Goal: Task Accomplishment & Management: Complete application form

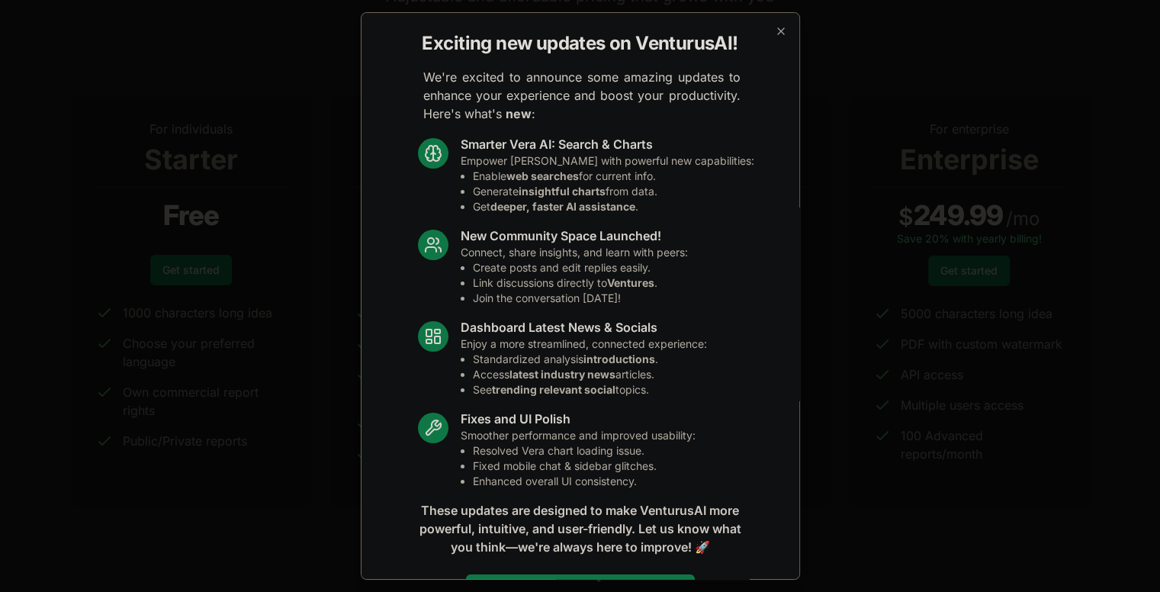
scroll to position [153, 0]
click at [775, 27] on icon "button" at bounding box center [781, 31] width 12 height 12
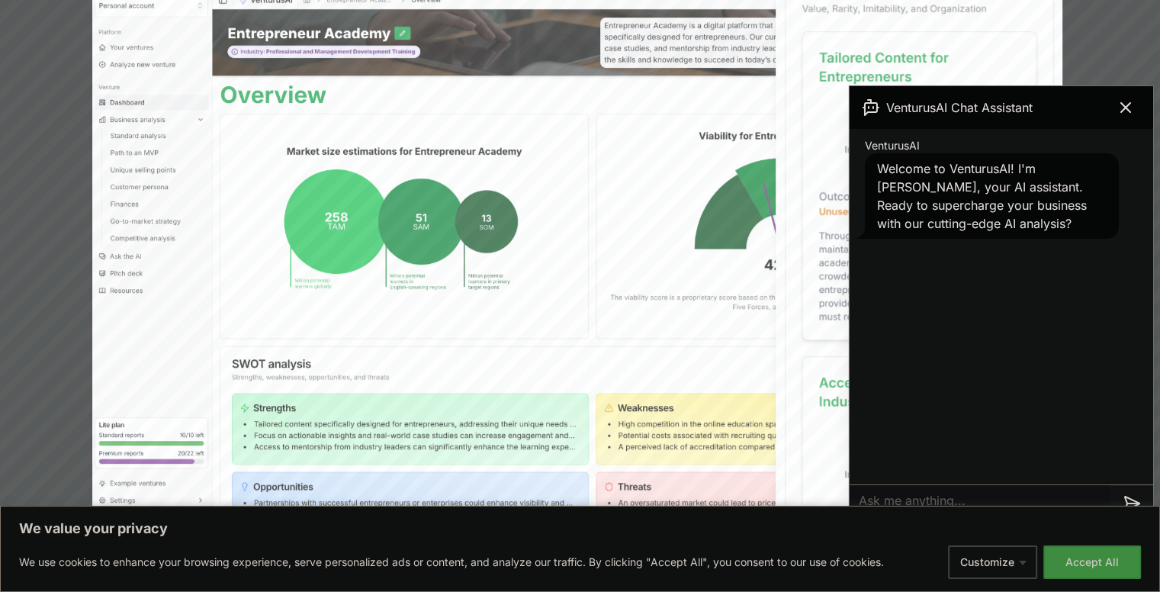
scroll to position [534, 0]
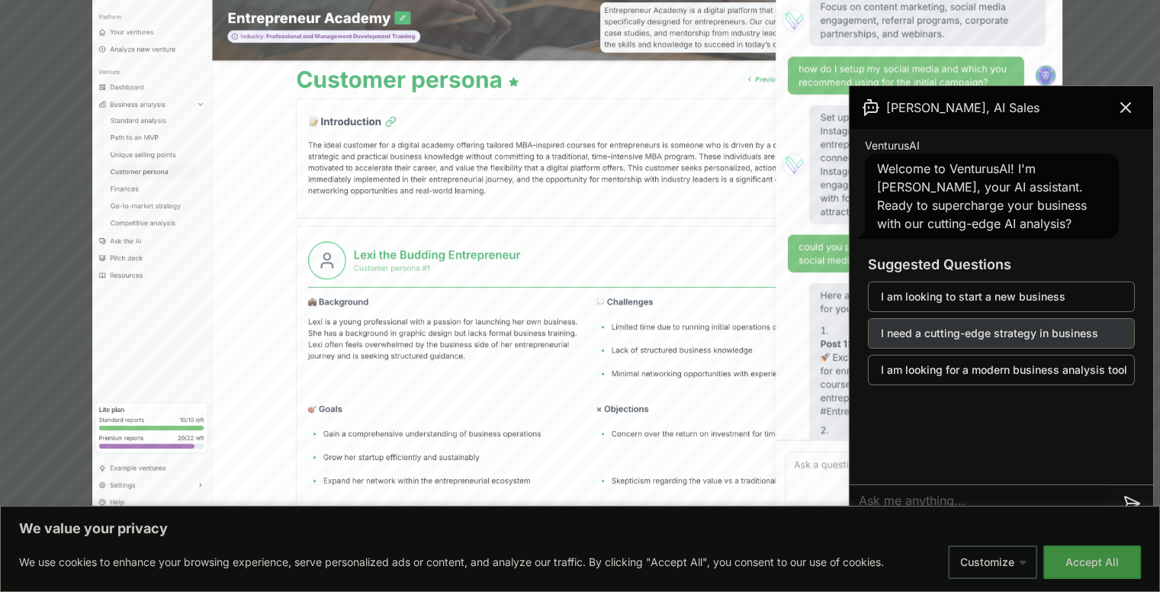
click at [1020, 334] on button "I need a cutting-edge strategy in business" at bounding box center [1001, 333] width 267 height 31
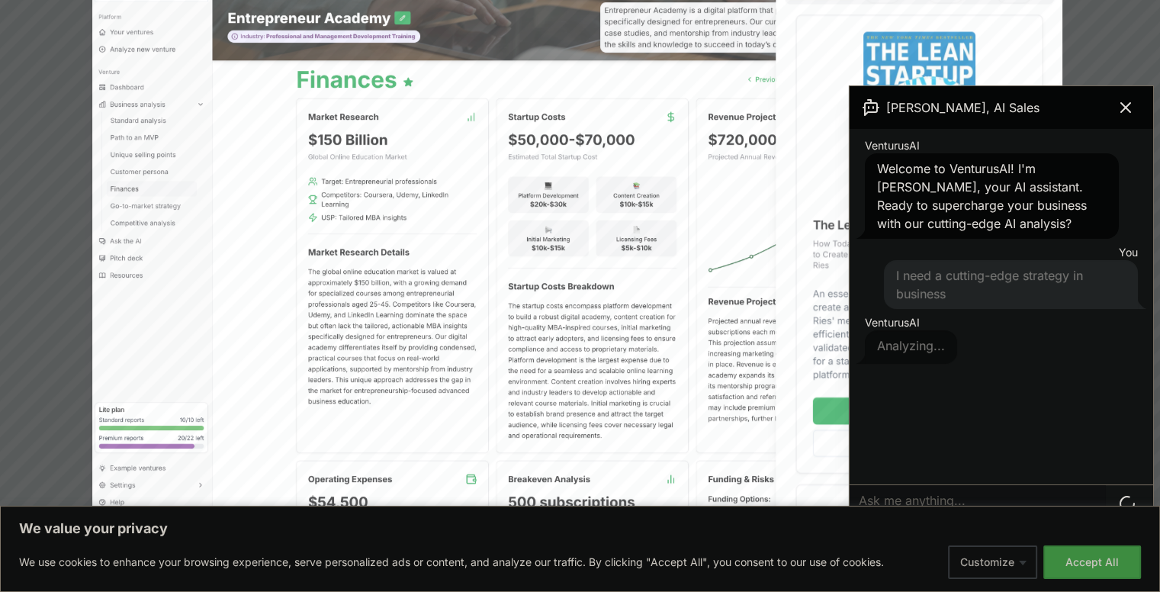
click at [993, 568] on button "Customize" at bounding box center [992, 563] width 89 height 34
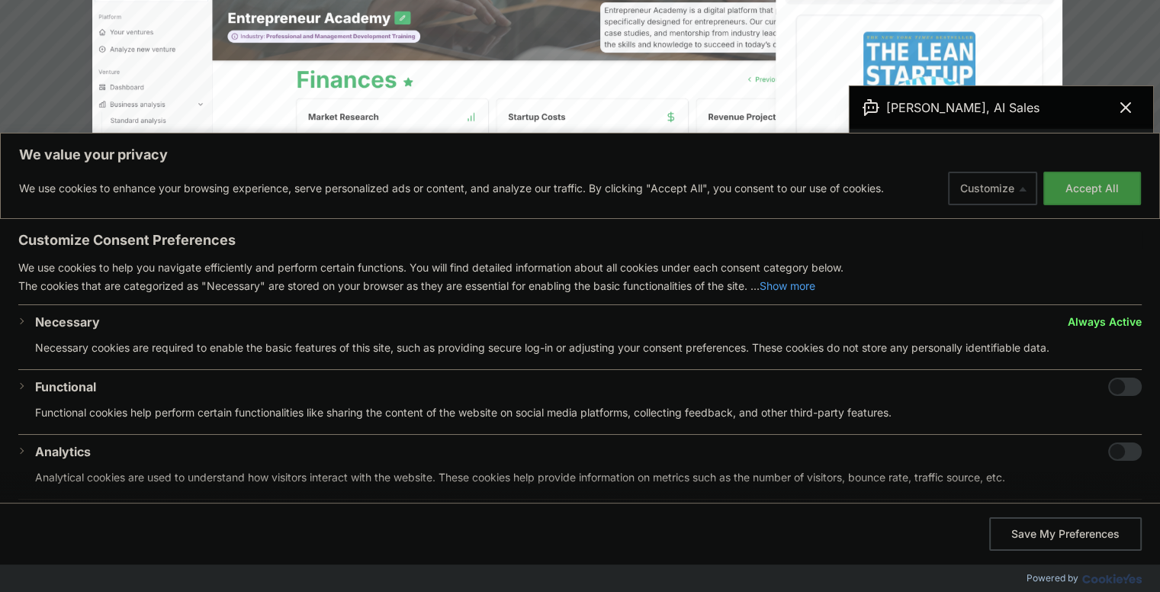
click at [999, 187] on button "Customize" at bounding box center [992, 189] width 89 height 34
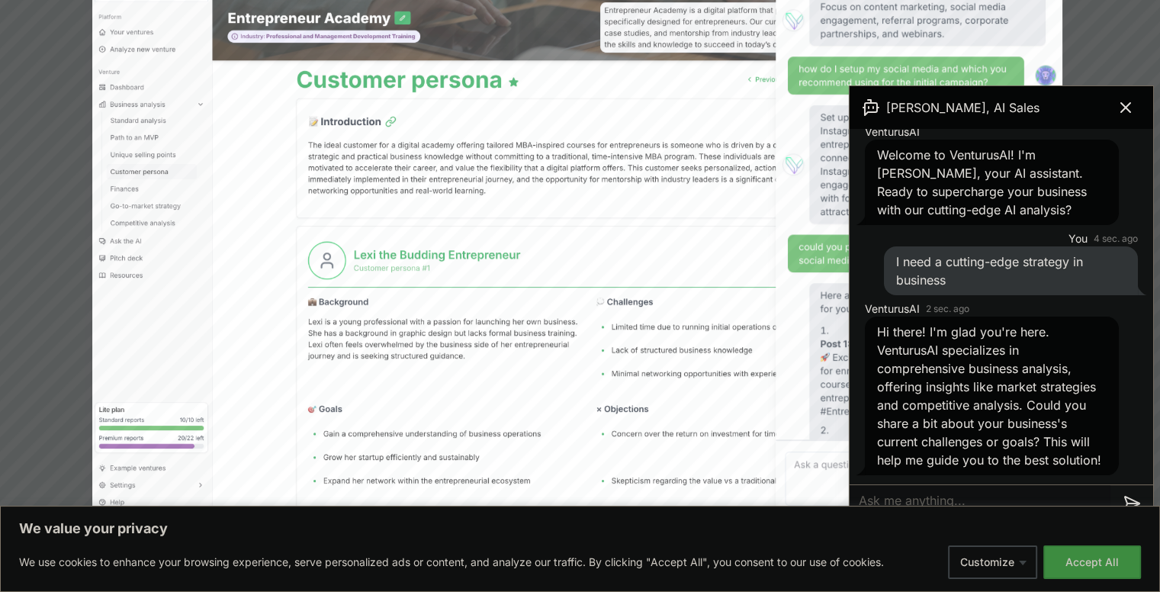
click at [900, 503] on textarea at bounding box center [980, 503] width 261 height 37
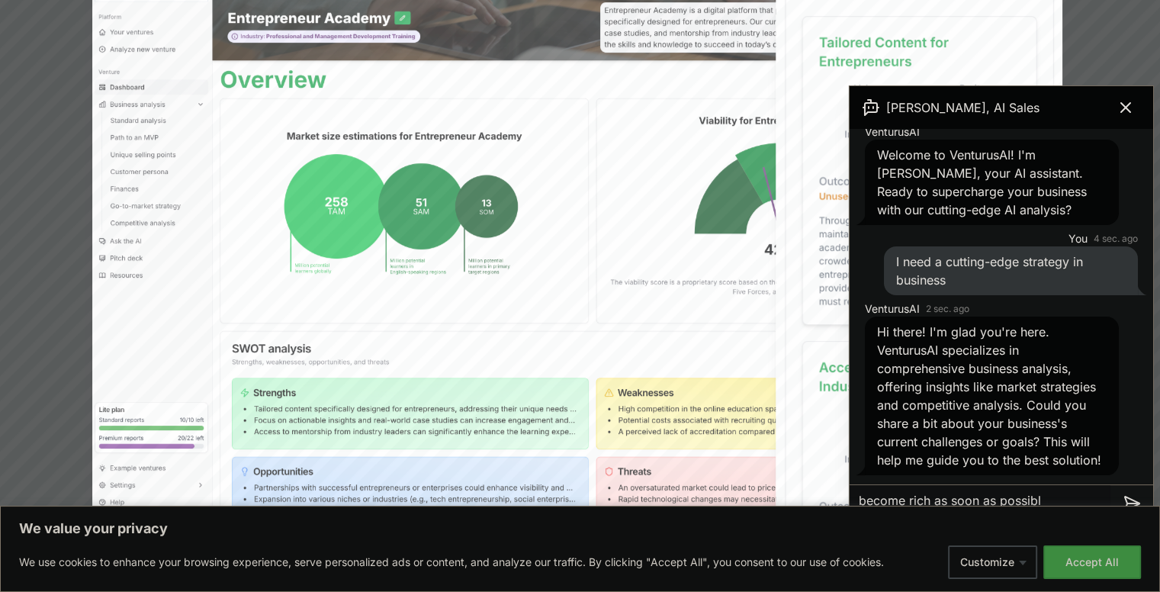
type textarea "become rich as soon as possible"
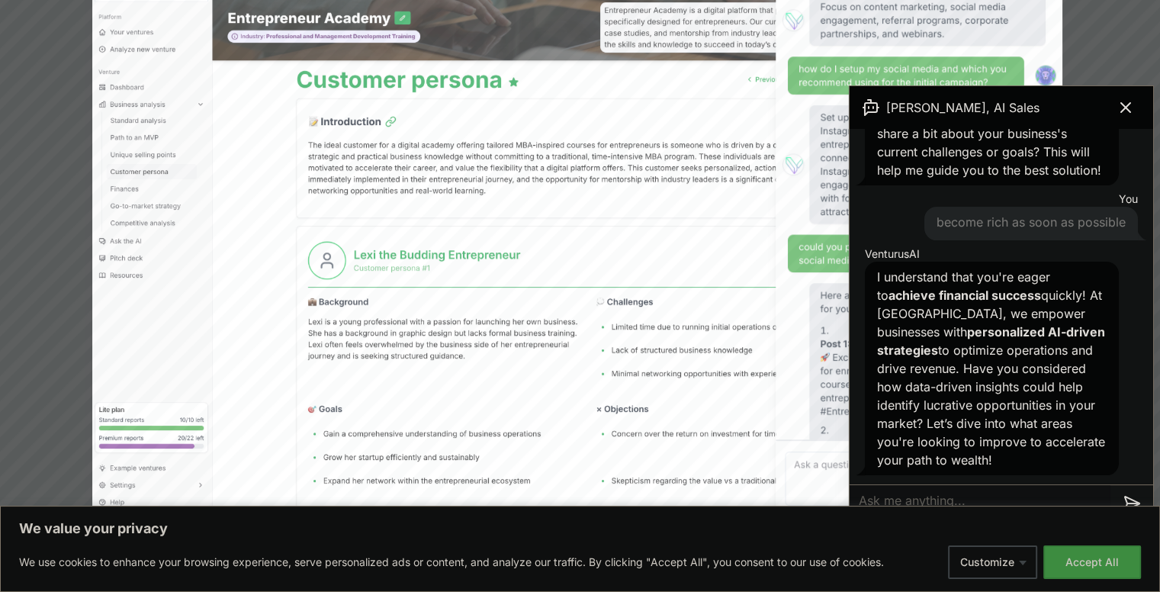
scroll to position [321, 0]
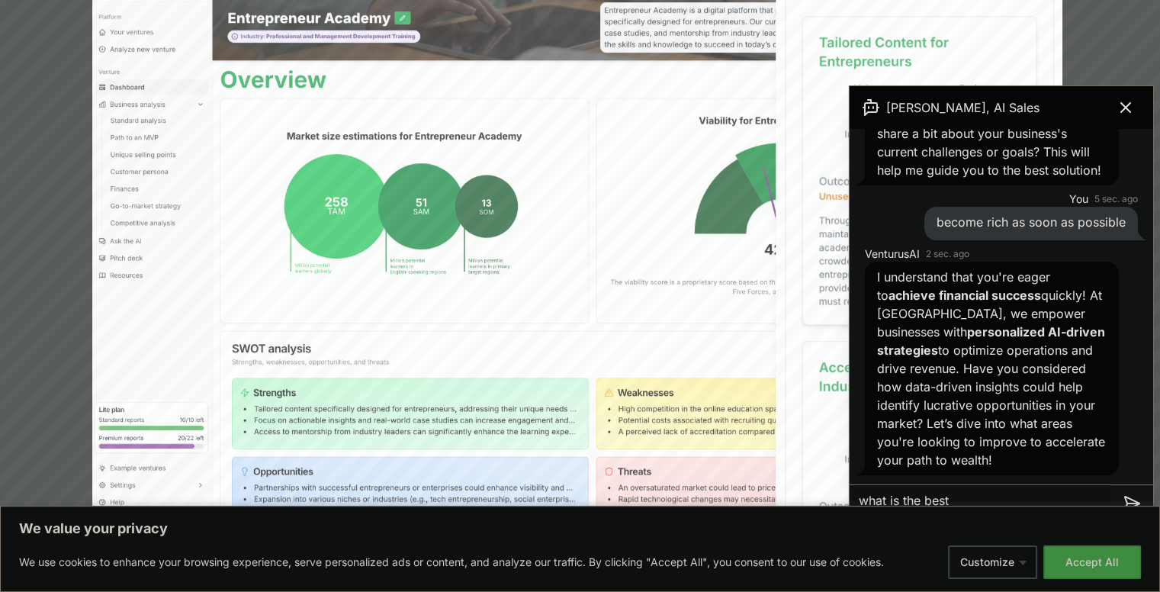
type textarea "what is the best"
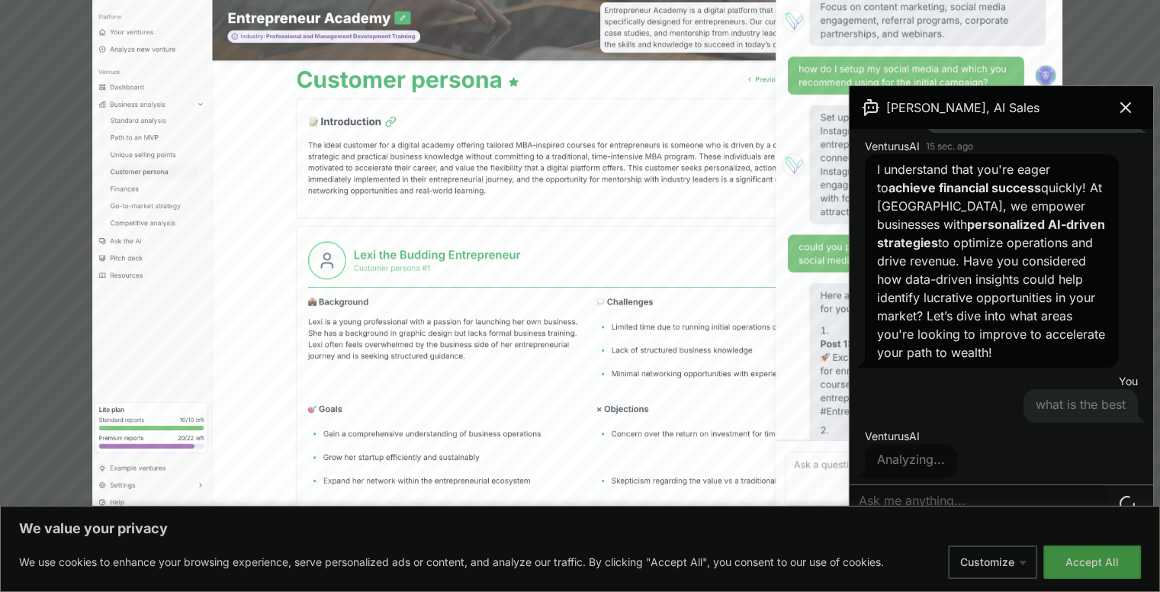
scroll to position [431, 0]
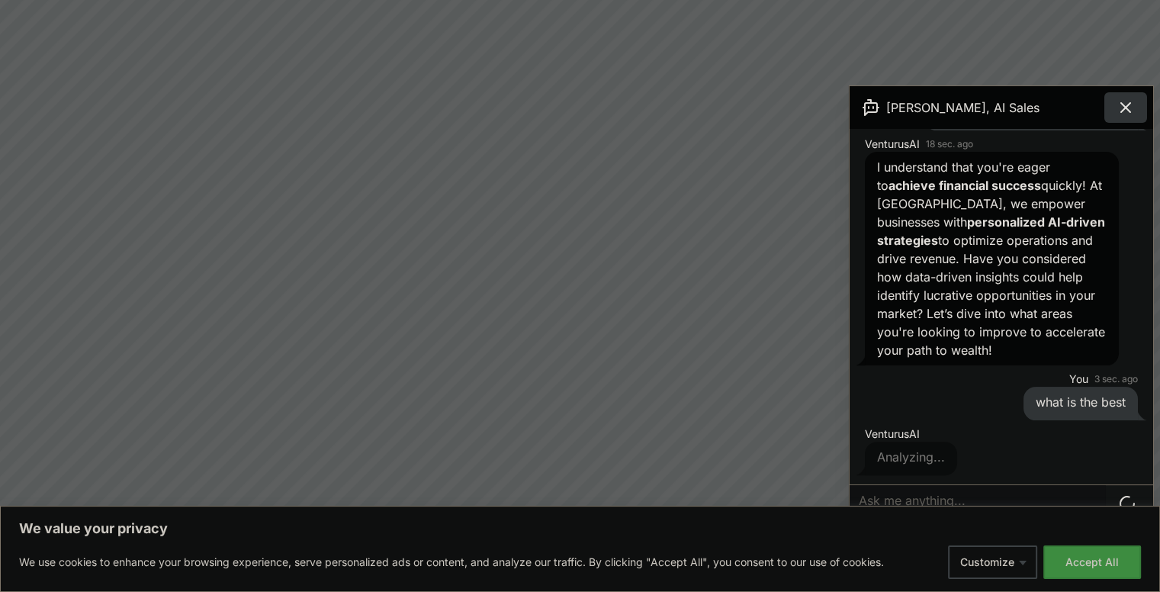
click at [1138, 101] on button at bounding box center [1126, 107] width 43 height 31
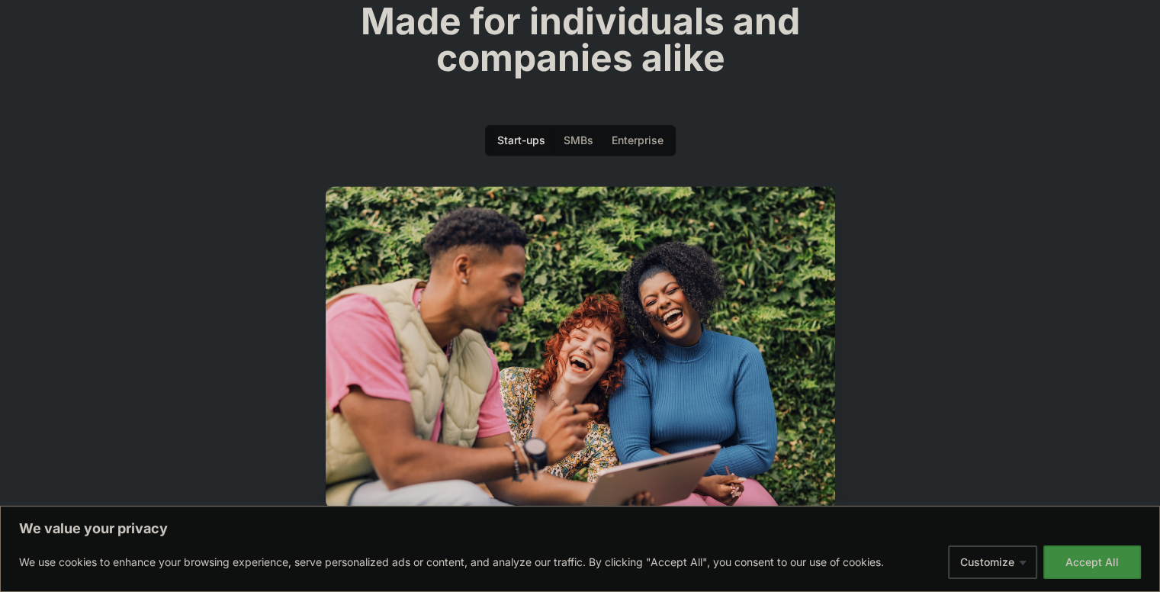
scroll to position [2670, 0]
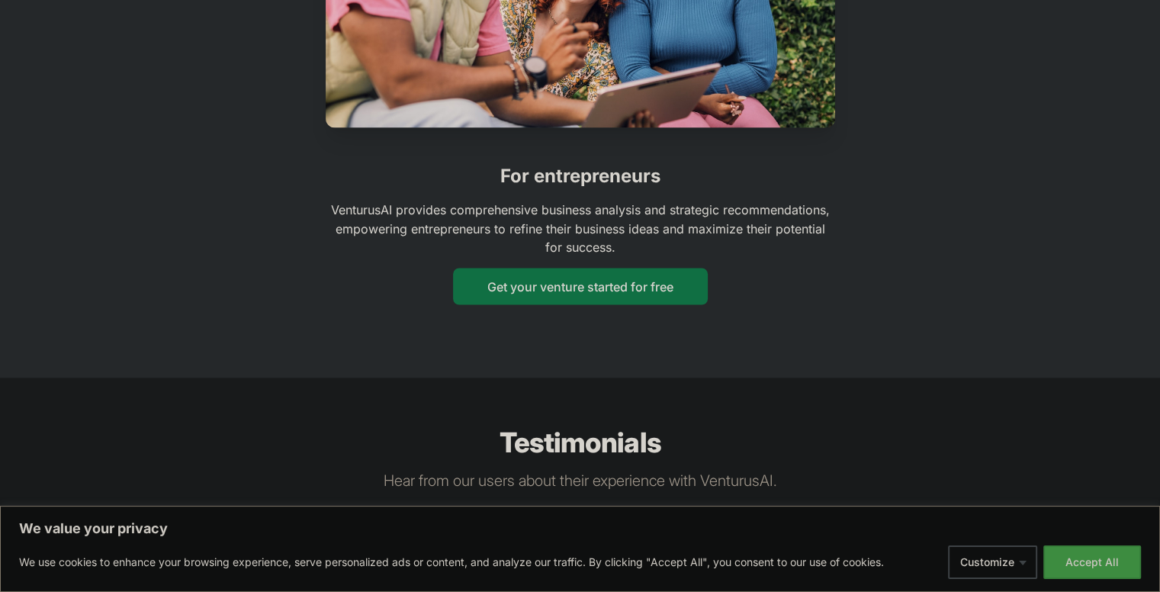
click at [687, 268] on button "Get your venture started for free" at bounding box center [580, 286] width 255 height 37
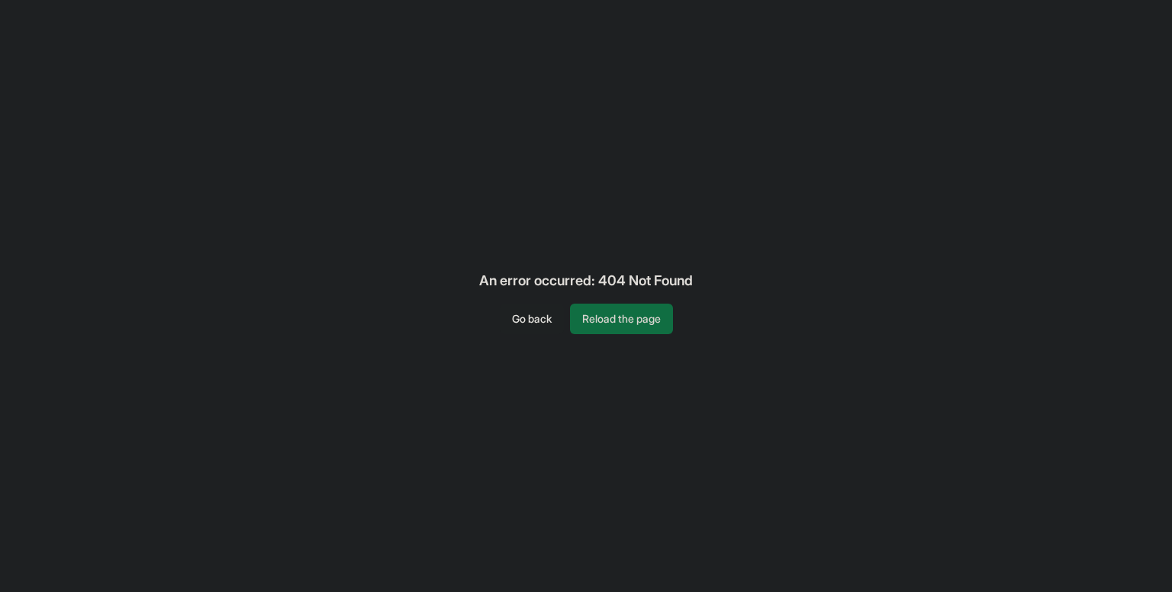
click at [646, 317] on button "Reload the page" at bounding box center [621, 319] width 103 height 31
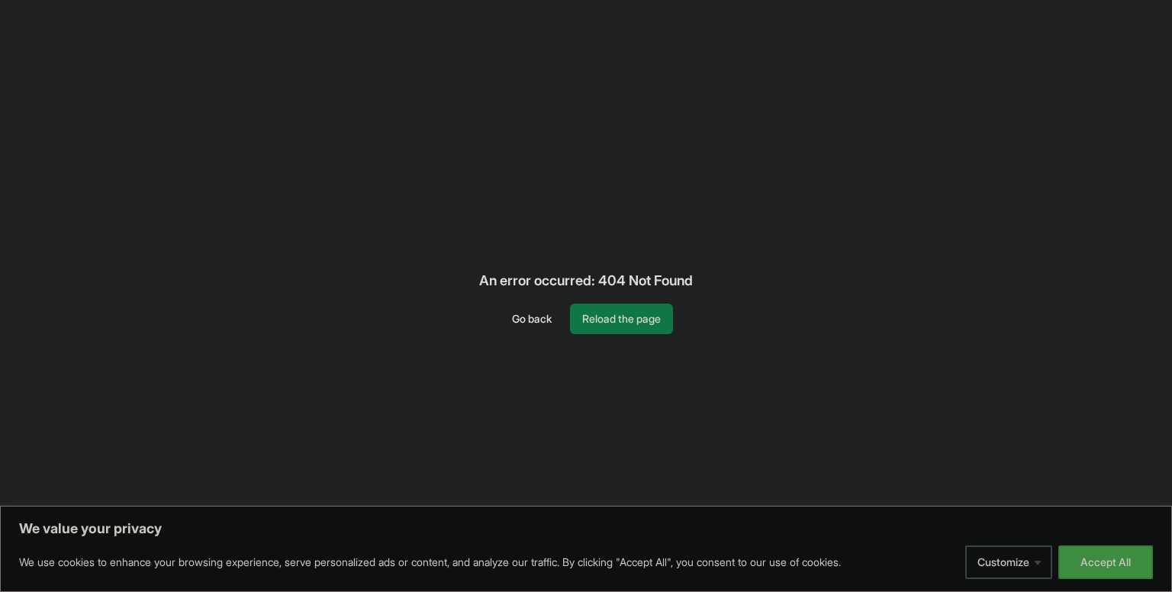
click at [537, 324] on button "Go back" at bounding box center [532, 319] width 64 height 31
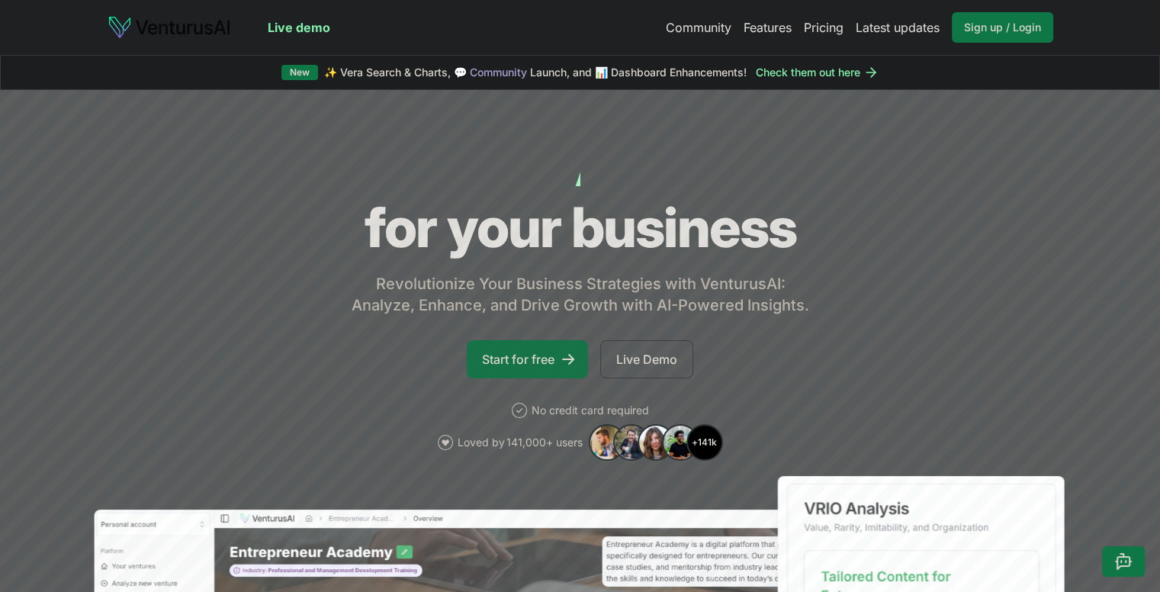
click at [539, 368] on link "Start for free" at bounding box center [527, 359] width 121 height 38
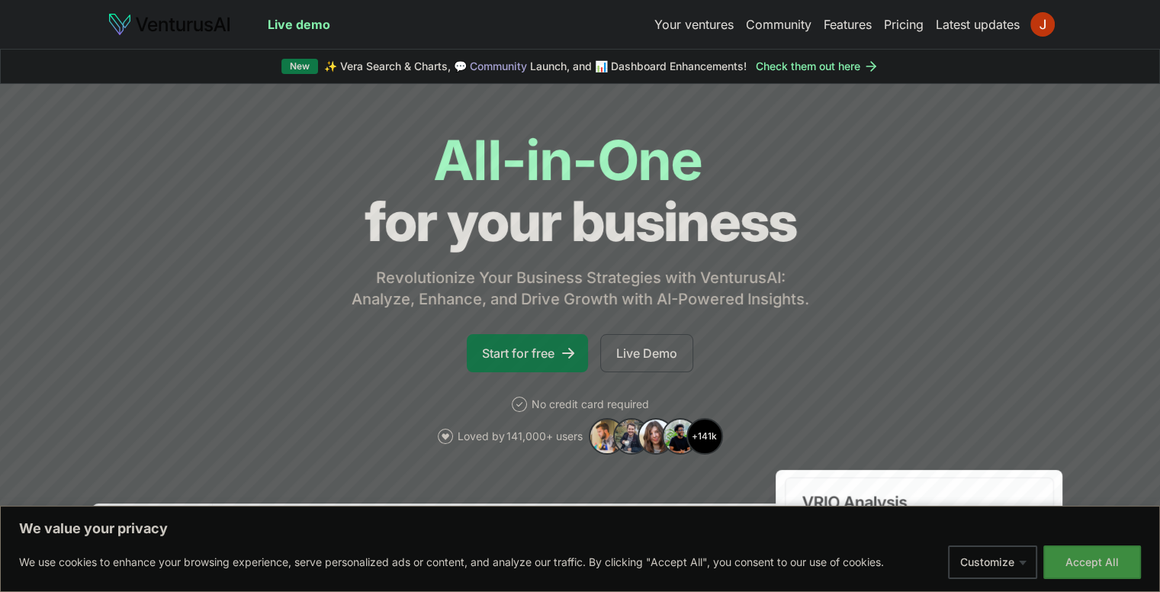
click at [535, 368] on link "Start for free" at bounding box center [527, 353] width 121 height 38
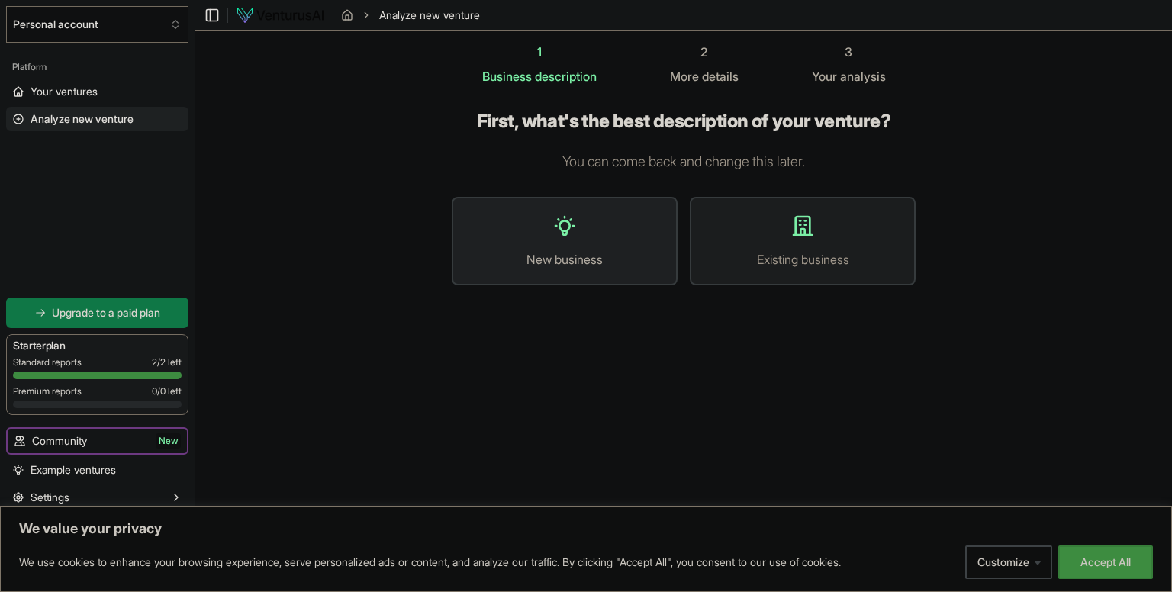
click at [552, 237] on icon at bounding box center [564, 226] width 24 height 24
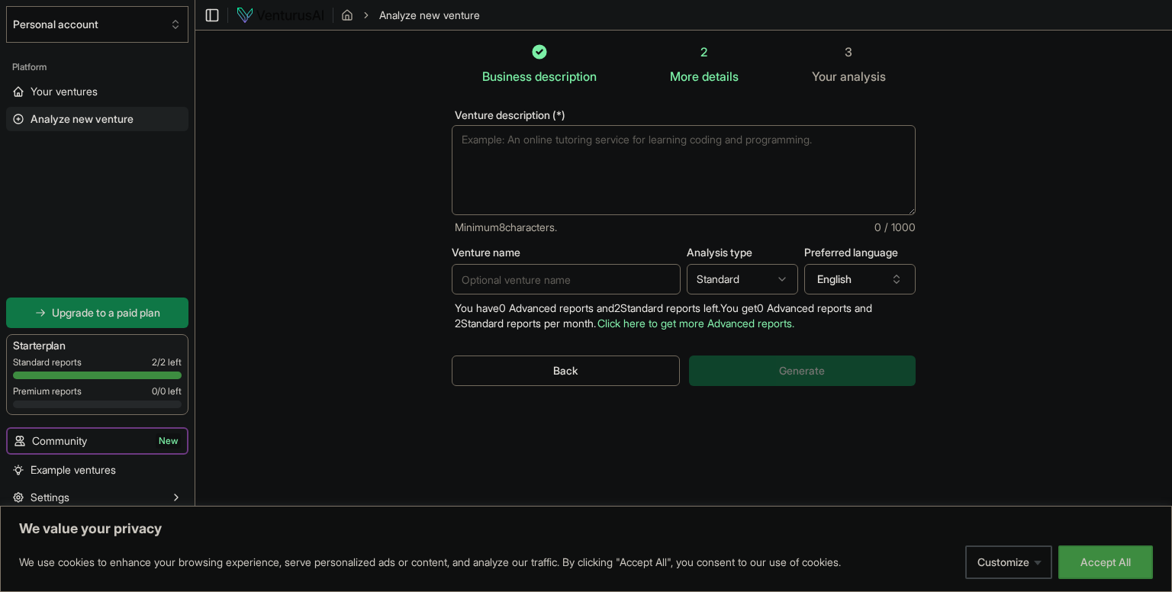
click at [764, 283] on html "We value your privacy We use cookies to enhance your browsing experience, serve…" at bounding box center [586, 296] width 1172 height 592
click at [935, 291] on html "We value your privacy We use cookies to enhance your browsing experience, serve…" at bounding box center [586, 296] width 1172 height 592
click at [498, 151] on textarea "Venture description (*)" at bounding box center [684, 170] width 464 height 90
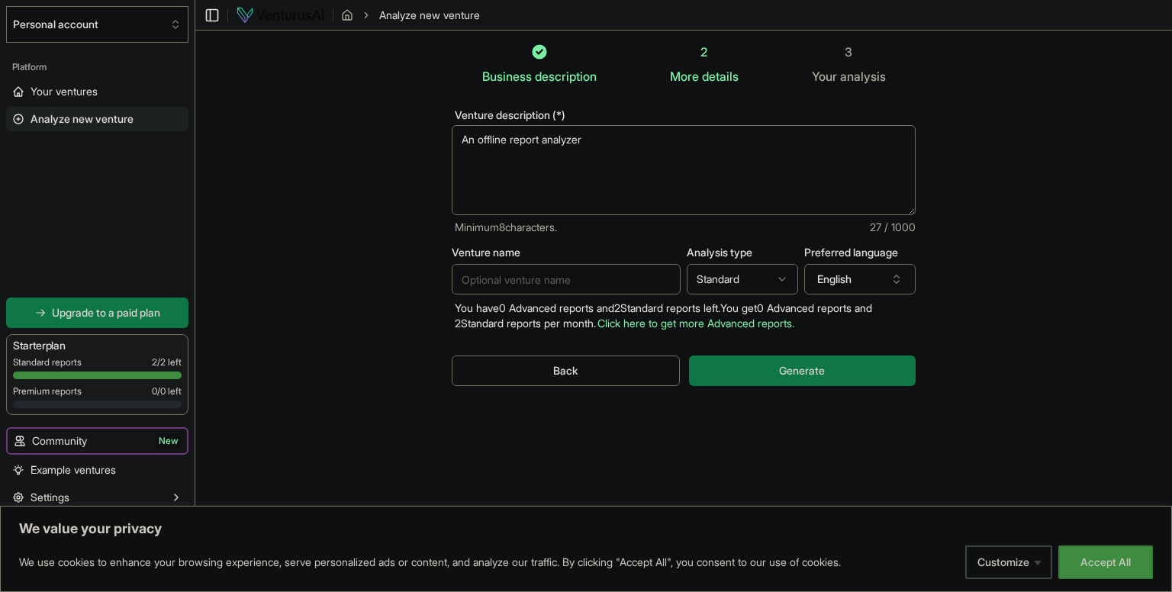
click at [616, 140] on textarea "An offline report analyzer" at bounding box center [684, 170] width 464 height 90
type textarea "An offline report analyzer"
click at [726, 272] on html "We value your privacy We use cookies to enhance your browsing experience, serve…" at bounding box center [586, 296] width 1172 height 592
select select "advanced"
click at [735, 373] on button "Generate" at bounding box center [802, 371] width 227 height 31
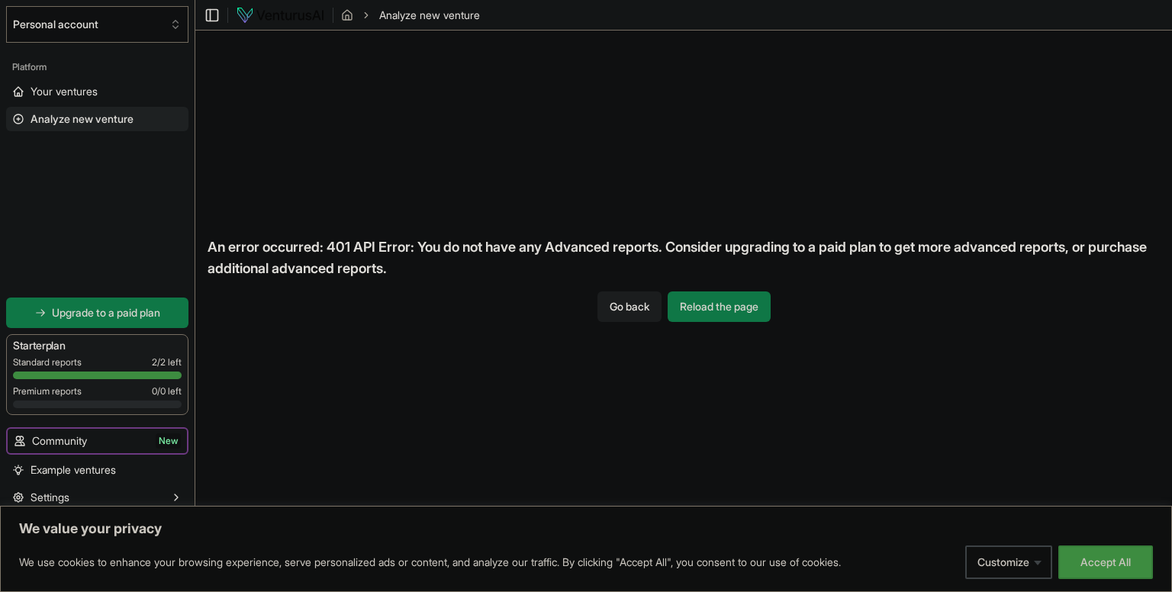
click at [659, 304] on button "Go back" at bounding box center [629, 306] width 64 height 31
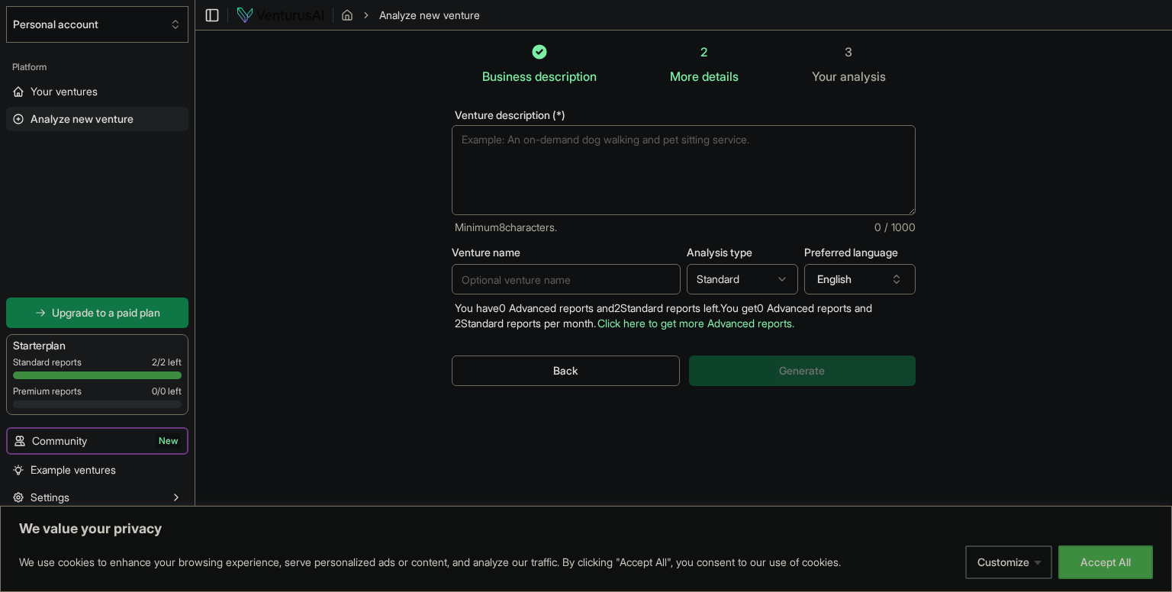
click at [701, 278] on html "We value your privacy We use cookies to enhance your browsing experience, serve…" at bounding box center [586, 296] width 1172 height 592
click at [757, 395] on html "We value your privacy We use cookies to enhance your browsing experience, serve…" at bounding box center [586, 296] width 1172 height 592
click at [757, 395] on div "Back Generate" at bounding box center [684, 370] width 464 height 79
click at [760, 373] on div "Back Generate" at bounding box center [684, 370] width 464 height 79
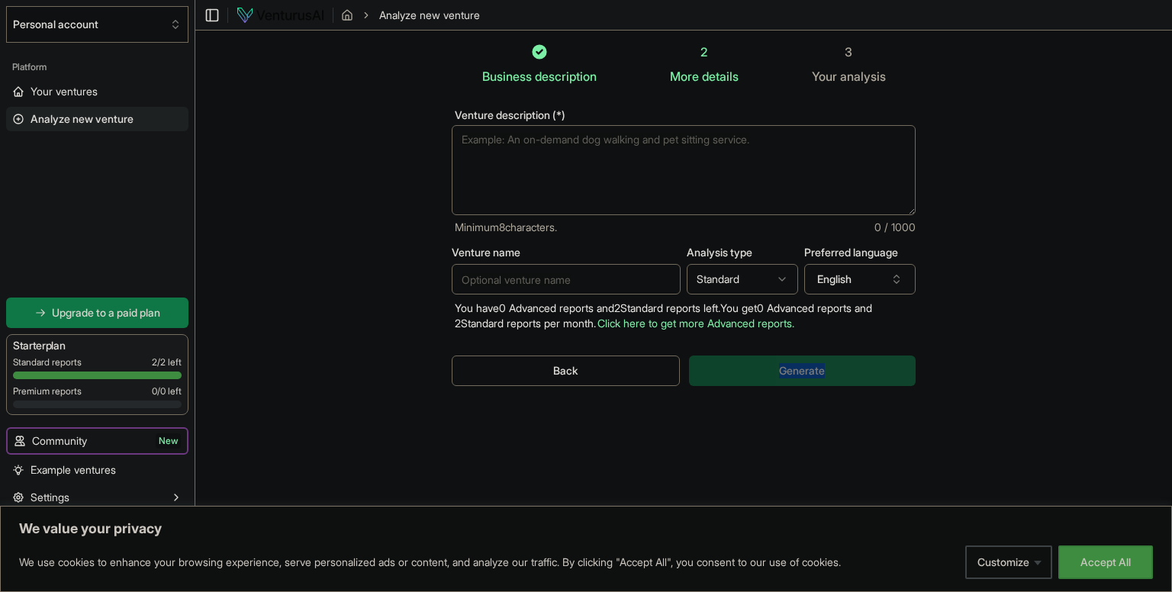
click at [754, 419] on div "Venture description (*) Minimum 8 characters. 0 / 1000 Venture name Analysis ty…" at bounding box center [683, 259] width 513 height 349
click at [631, 166] on textarea "Venture description (*)" at bounding box center [684, 170] width 464 height 90
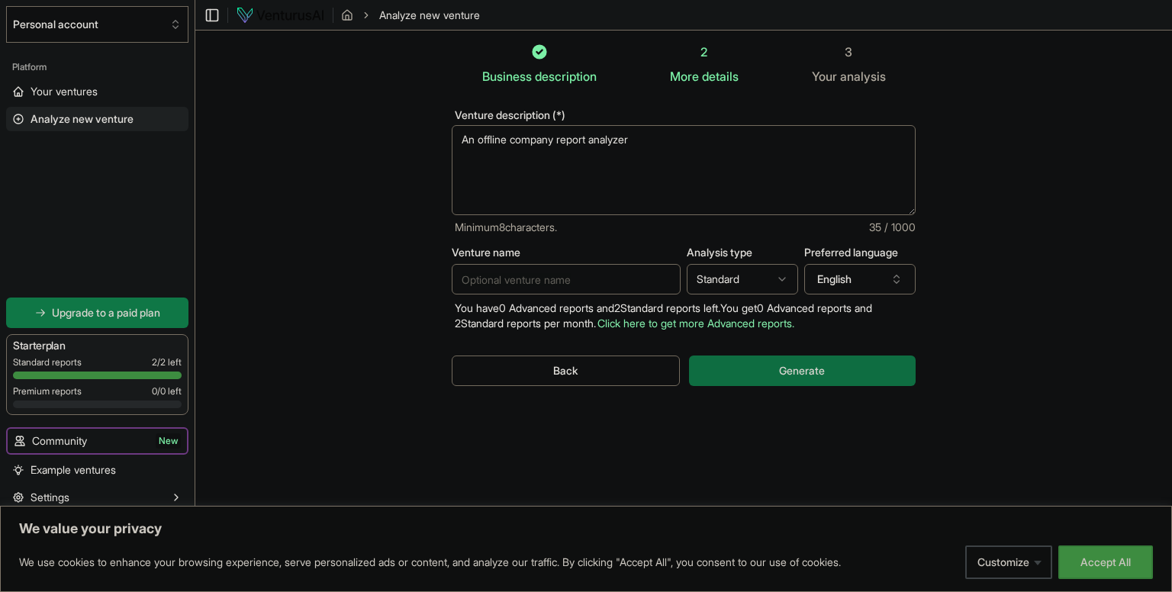
type textarea "An offline company report analyzer"
click at [771, 381] on button "Generate" at bounding box center [802, 371] width 227 height 31
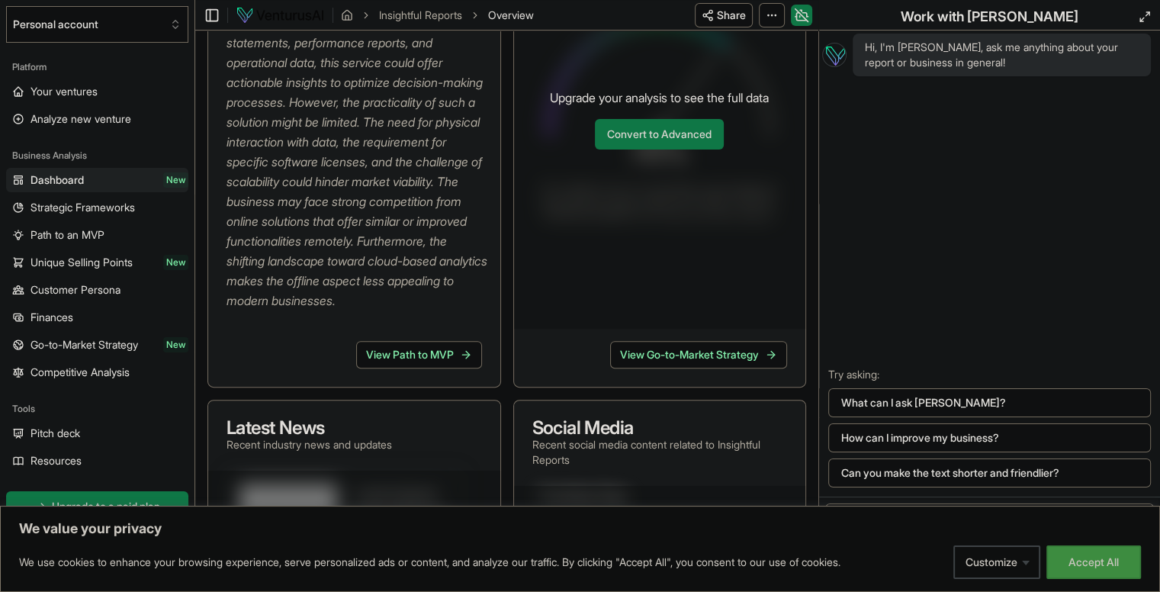
scroll to position [610, 0]
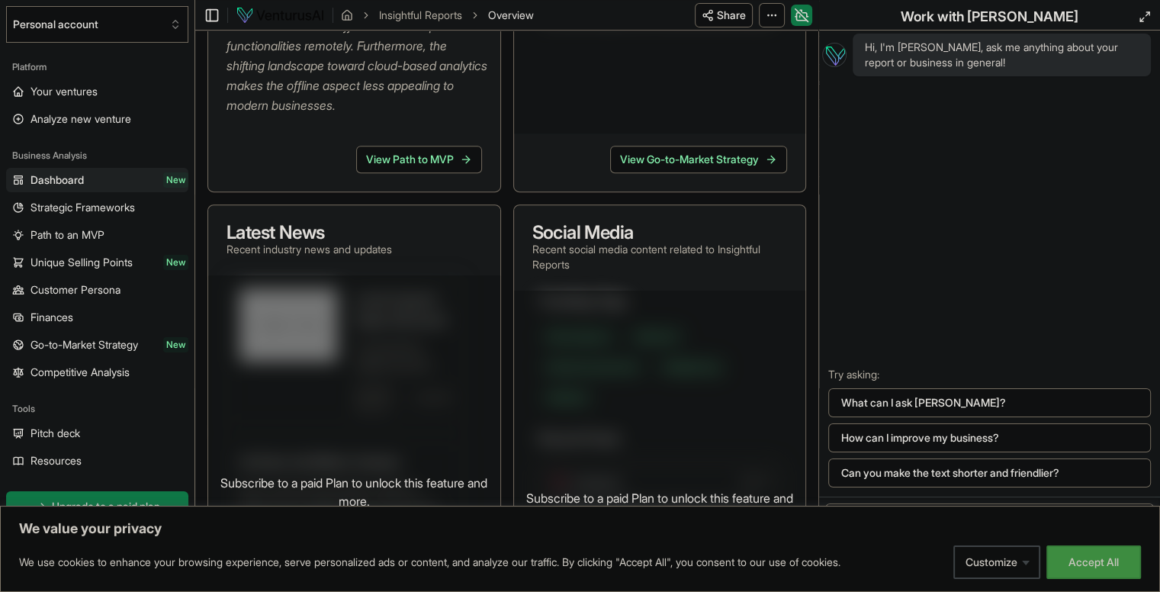
click at [451, 173] on link "View Path to MVP" at bounding box center [419, 159] width 126 height 27
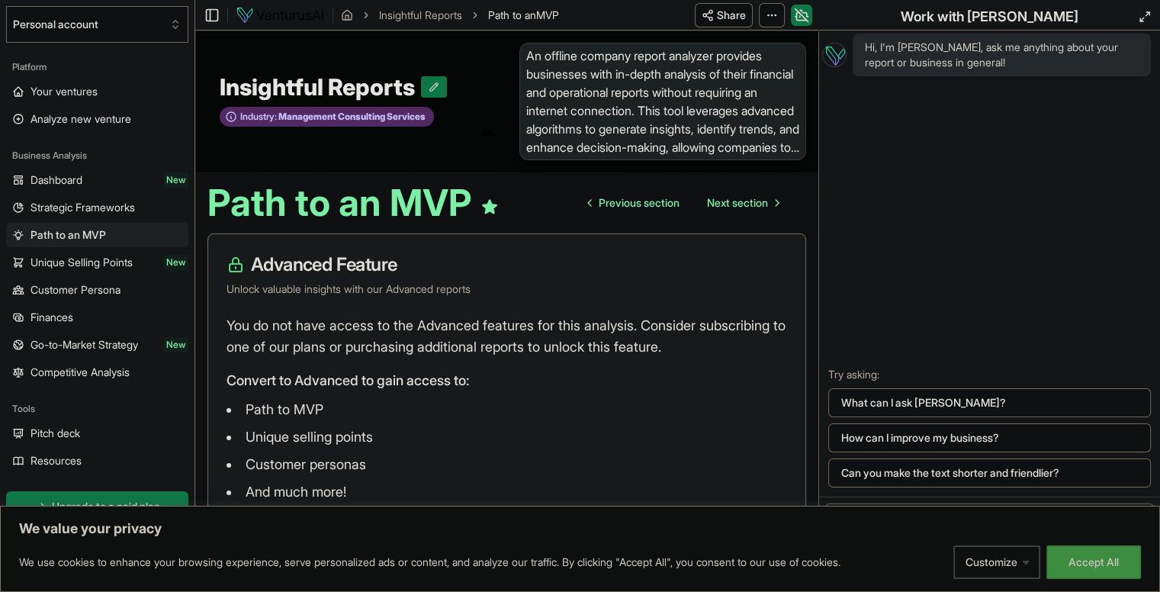
scroll to position [68, 0]
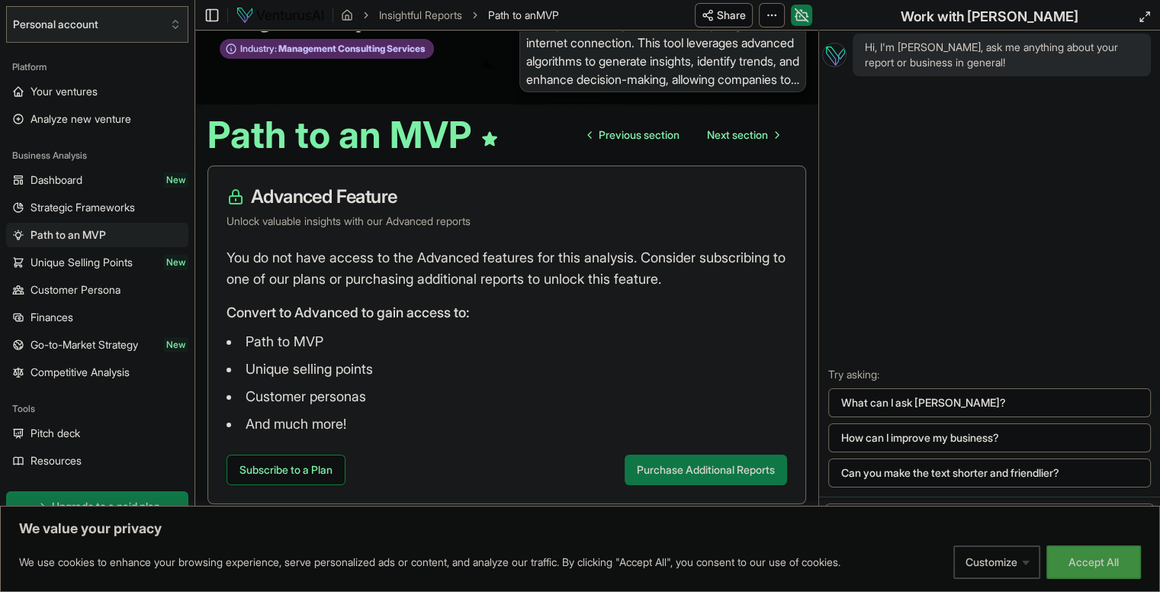
click at [63, 30] on button "Personal account" at bounding box center [97, 24] width 182 height 37
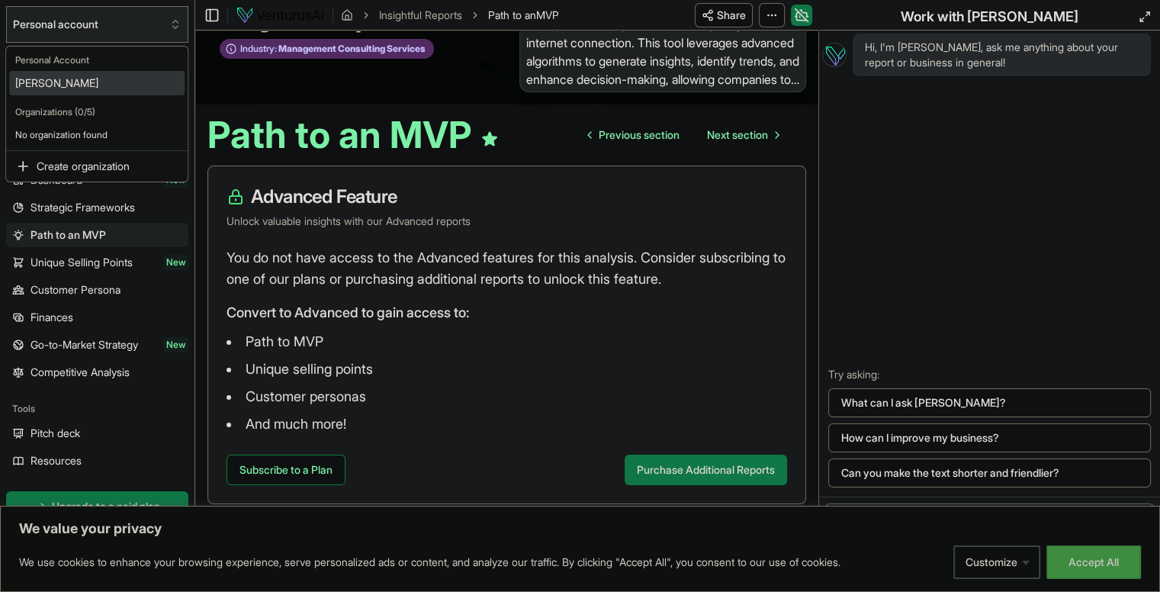
click at [63, 30] on html "We value your privacy We use cookies to enhance your browsing experience, serve…" at bounding box center [580, 228] width 1160 height 592
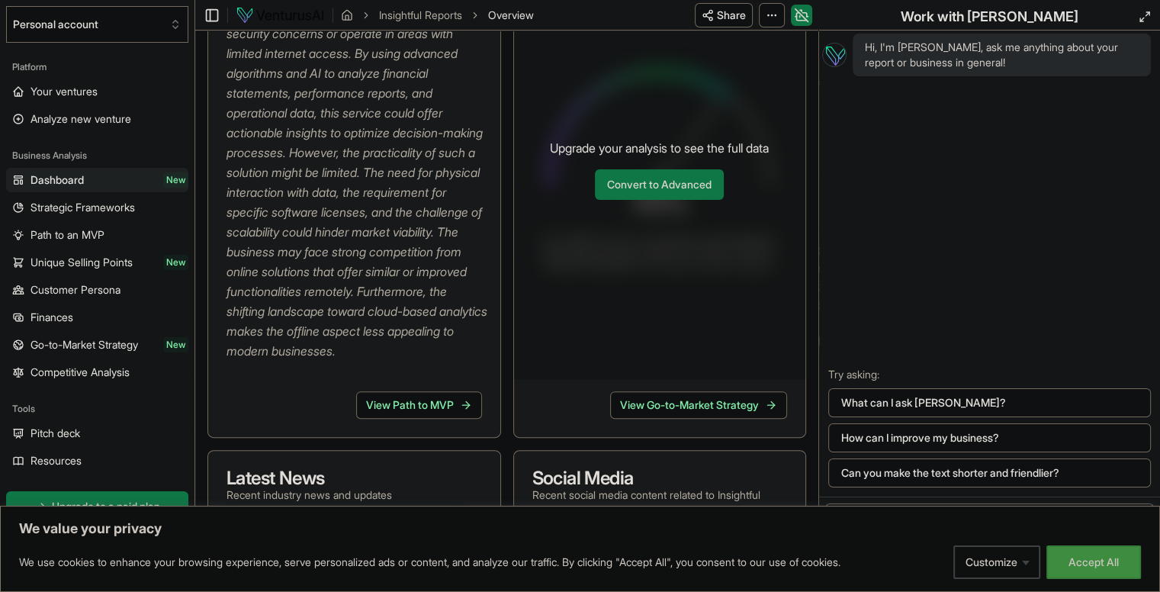
scroll to position [153, 0]
